Goal: Information Seeking & Learning: Learn about a topic

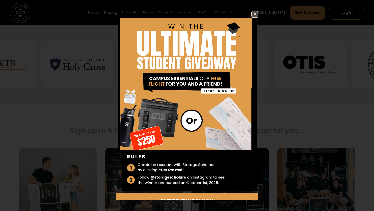
scroll to position [236, 0]
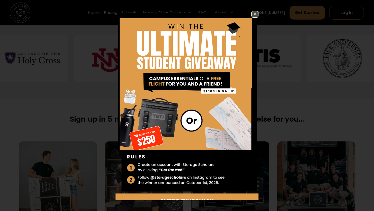
click at [255, 15] on img at bounding box center [255, 14] width 6 height 6
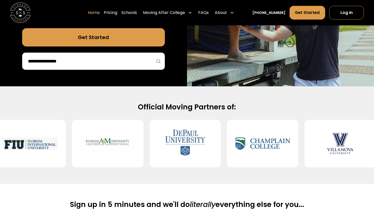
scroll to position [151, 0]
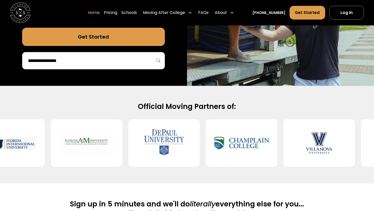
click at [137, 58] on input "search" at bounding box center [93, 60] width 132 height 9
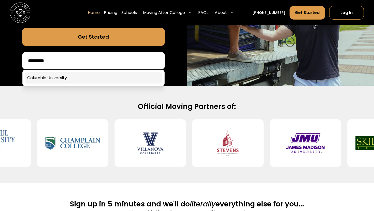
type input "********"
click at [76, 77] on link at bounding box center [93, 77] width 137 height 11
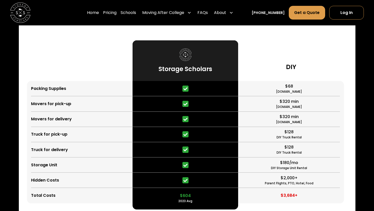
scroll to position [1216, 0]
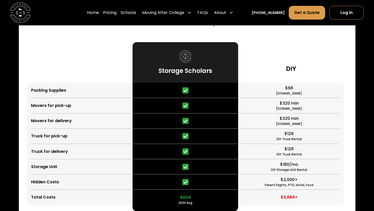
click at [277, 62] on div "DIY" at bounding box center [290, 62] width 105 height 41
click at [287, 65] on h3 "DIY" at bounding box center [291, 69] width 10 height 8
click at [288, 65] on h3 "DIY" at bounding box center [291, 69] width 10 height 8
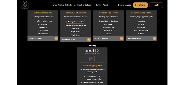
scroll to position [1583, 0]
